Goal: Check status: Check status

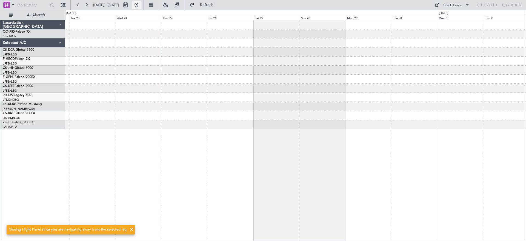
click at [141, 2] on button at bounding box center [136, 5] width 9 height 9
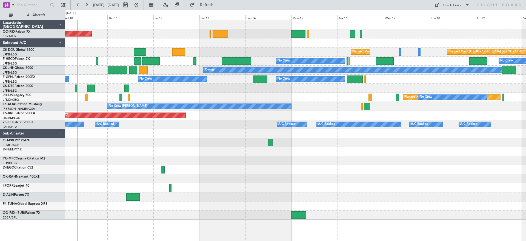
click at [129, 161] on div "Planned Maint Kortrijk-[GEOGRAPHIC_DATA] Planned Maint [GEOGRAPHIC_DATA] ([GEOG…" at bounding box center [295, 119] width 461 height 199
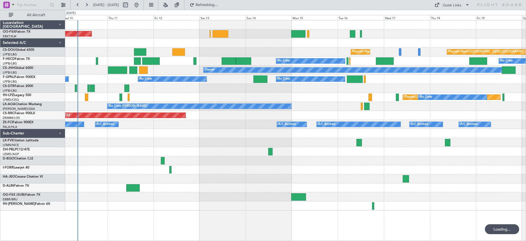
click at [268, 153] on div at bounding box center [295, 151] width 461 height 9
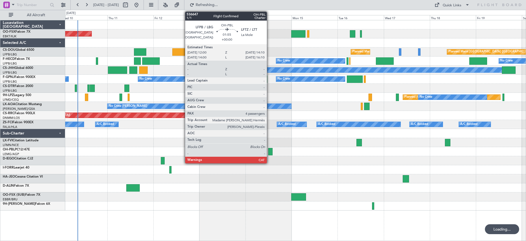
click at [270, 152] on div at bounding box center [270, 151] width 4 height 7
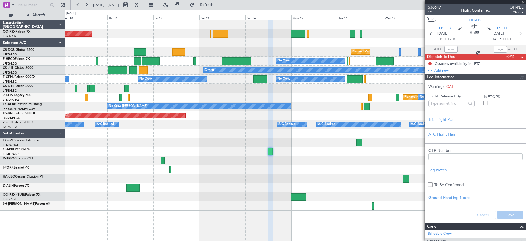
click at [437, 4] on div at bounding box center [475, 2] width 101 height 4
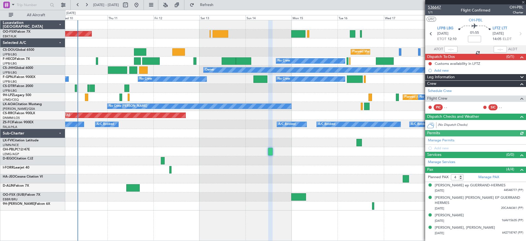
click at [435, 7] on span "536647" at bounding box center [434, 7] width 13 height 6
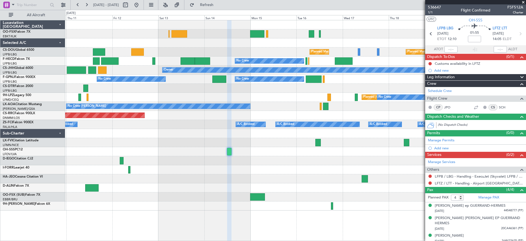
click at [80, 151] on div "Planned Maint Kortrijk-[GEOGRAPHIC_DATA] Planned Maint [GEOGRAPHIC_DATA] ([GEOG…" at bounding box center [295, 115] width 461 height 190
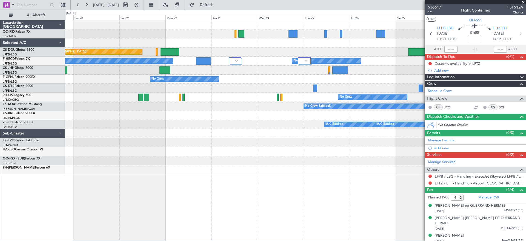
click at [117, 168] on div "Planned Maint [GEOGRAPHIC_DATA] ([GEOGRAPHIC_DATA]) Planned Maint [GEOGRAPHIC_D…" at bounding box center [295, 97] width 461 height 154
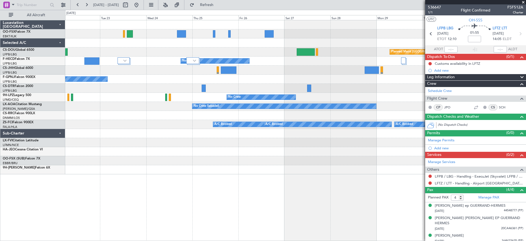
click at [148, 158] on div "Planned Maint [GEOGRAPHIC_DATA] ([GEOGRAPHIC_DATA]) Planned Maint [GEOGRAPHIC_D…" at bounding box center [295, 97] width 461 height 154
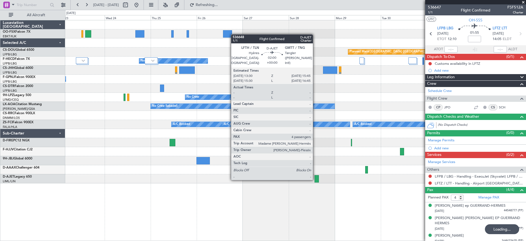
click at [315, 179] on div at bounding box center [317, 178] width 4 height 7
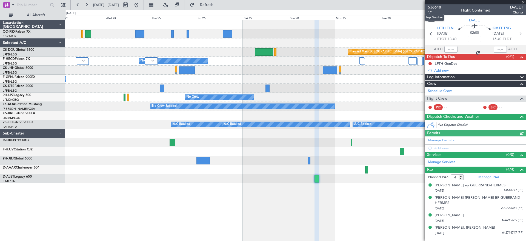
click at [434, 5] on span "536648" at bounding box center [434, 7] width 13 height 6
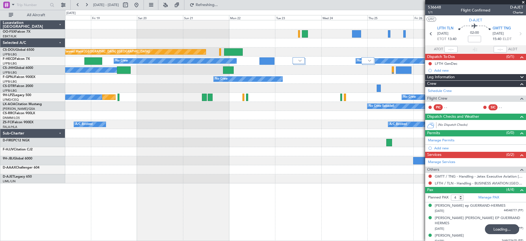
click at [480, 167] on fb-app "[DATE] - [DATE] Refreshing... Quick Links All Aircraft Planned Maint [GEOGRAPHI…" at bounding box center [263, 122] width 526 height 236
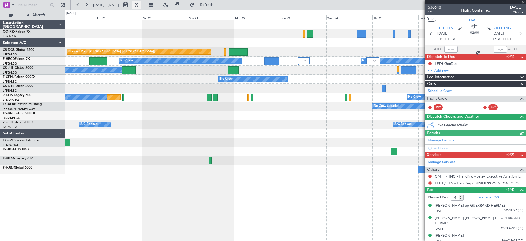
click at [141, 4] on button at bounding box center [136, 5] width 9 height 9
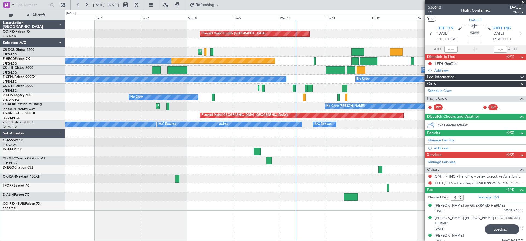
click at [233, 157] on div "Planned Maint Kortrijk-[GEOGRAPHIC_DATA] Planned Maint [GEOGRAPHIC_DATA] ([GEOG…" at bounding box center [295, 115] width 461 height 190
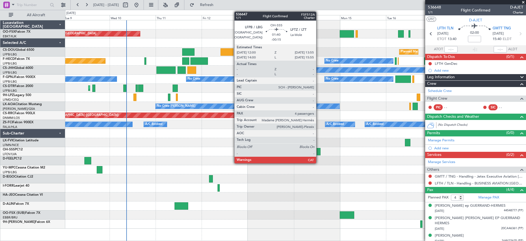
click at [318, 151] on div at bounding box center [319, 151] width 4 height 7
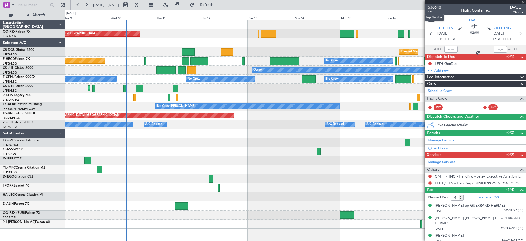
type input "-00:15"
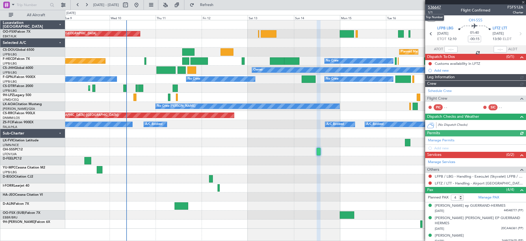
click at [438, 6] on span "536647" at bounding box center [434, 7] width 13 height 6
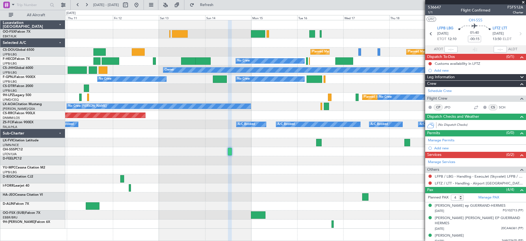
click at [135, 147] on div "Planned Maint Kortrijk-[GEOGRAPHIC_DATA] Planned Maint [GEOGRAPHIC_DATA] ([GEOG…" at bounding box center [295, 124] width 461 height 208
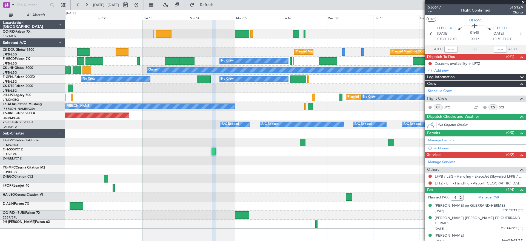
click at [76, 158] on div "Planned Maint Kortrijk-[GEOGRAPHIC_DATA] Planned Maint [GEOGRAPHIC_DATA] ([GEOG…" at bounding box center [295, 124] width 461 height 208
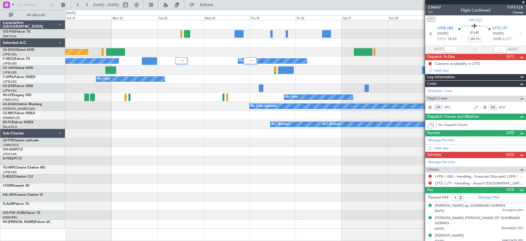
click at [88, 160] on div "Planned Maint [GEOGRAPHIC_DATA] ([GEOGRAPHIC_DATA]) Planned Maint [GEOGRAPHIC_D…" at bounding box center [295, 124] width 461 height 208
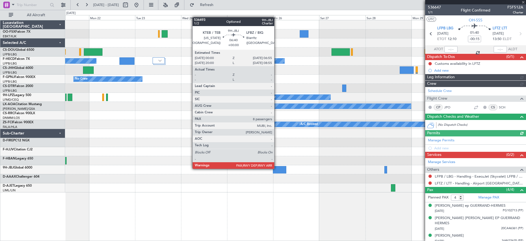
click at [277, 168] on div at bounding box center [279, 169] width 13 height 7
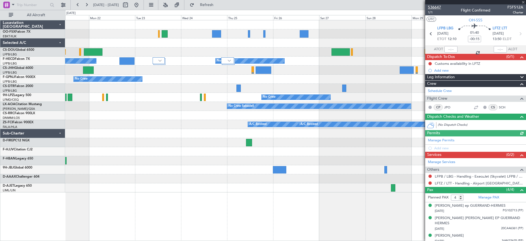
type input "8"
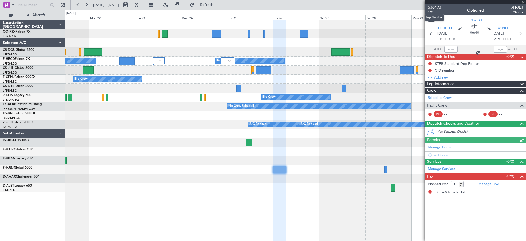
click at [432, 7] on span "536493" at bounding box center [434, 7] width 13 height 6
